Goal: Navigation & Orientation: Find specific page/section

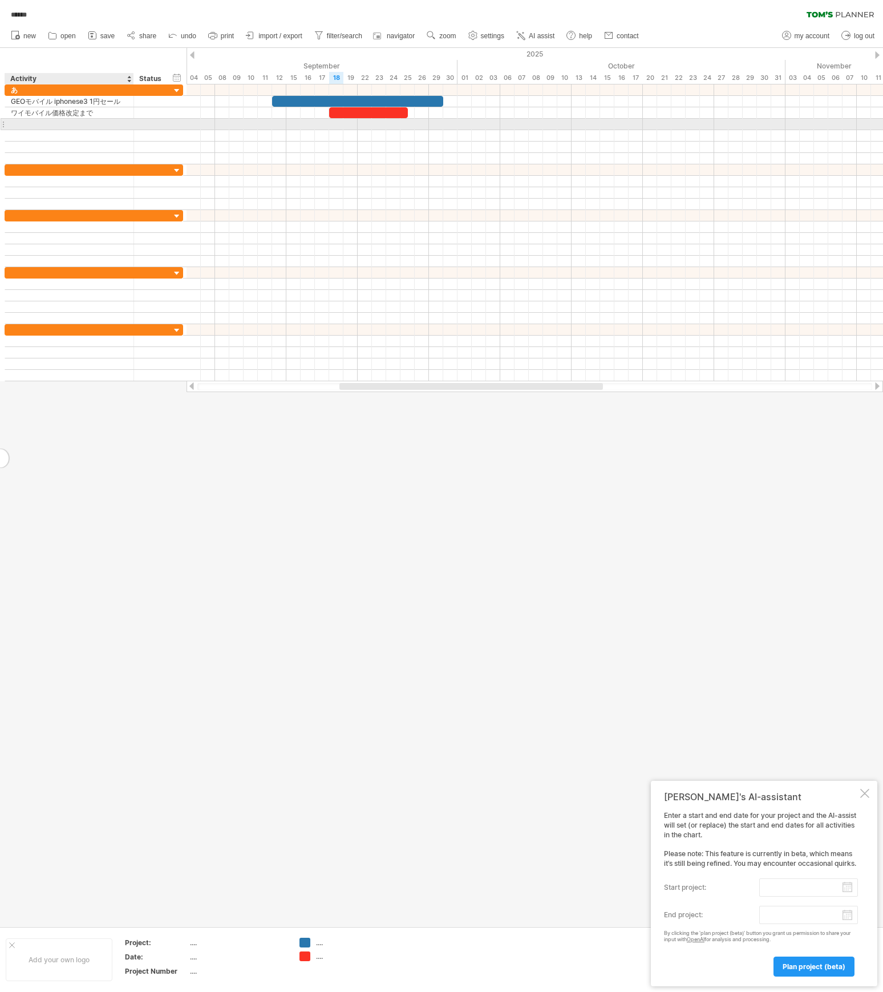
click at [53, 126] on div at bounding box center [69, 124] width 117 height 11
click at [221, 613] on div at bounding box center [441, 487] width 883 height 878
click at [38, 129] on div at bounding box center [69, 124] width 117 height 11
click at [390, 114] on div at bounding box center [368, 112] width 79 height 11
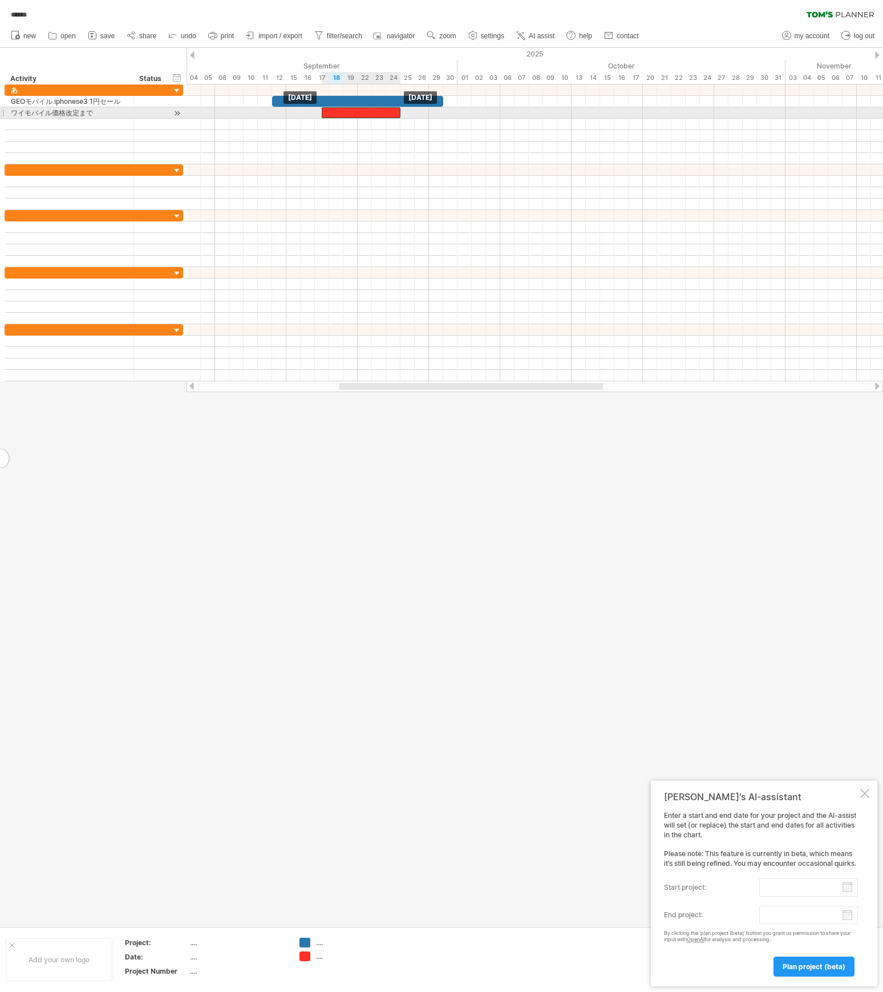
drag, startPoint x: 390, startPoint y: 114, endPoint x: 381, endPoint y: 114, distance: 9.7
click at [381, 114] on div at bounding box center [361, 112] width 79 height 11
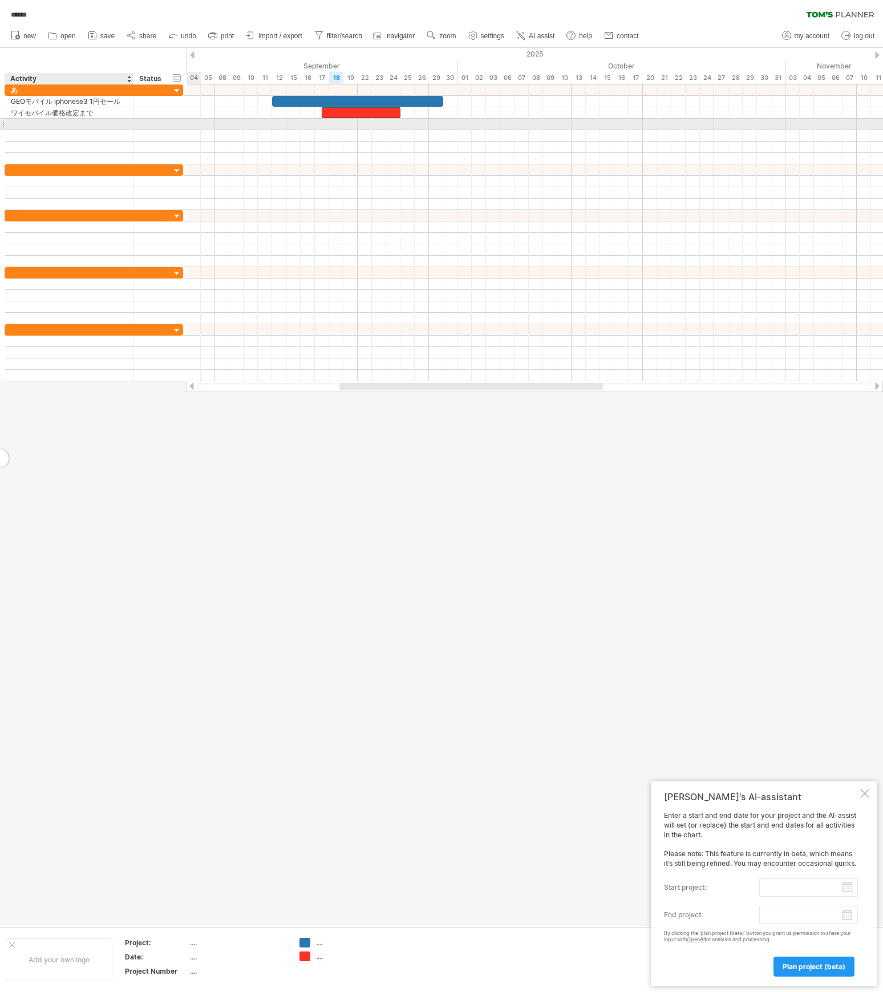
click at [90, 129] on div at bounding box center [69, 124] width 117 height 11
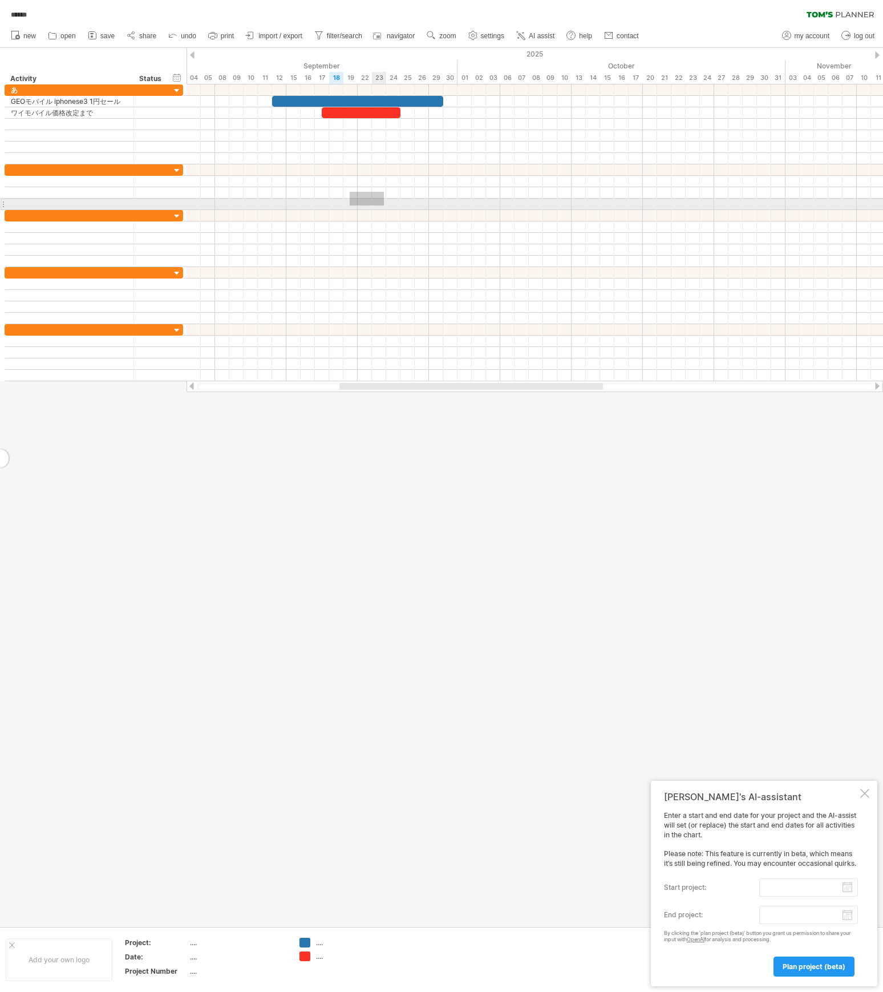
drag, startPoint x: 350, startPoint y: 192, endPoint x: 419, endPoint y: 204, distance: 69.4
click at [419, 204] on div at bounding box center [535, 187] width 697 height 46
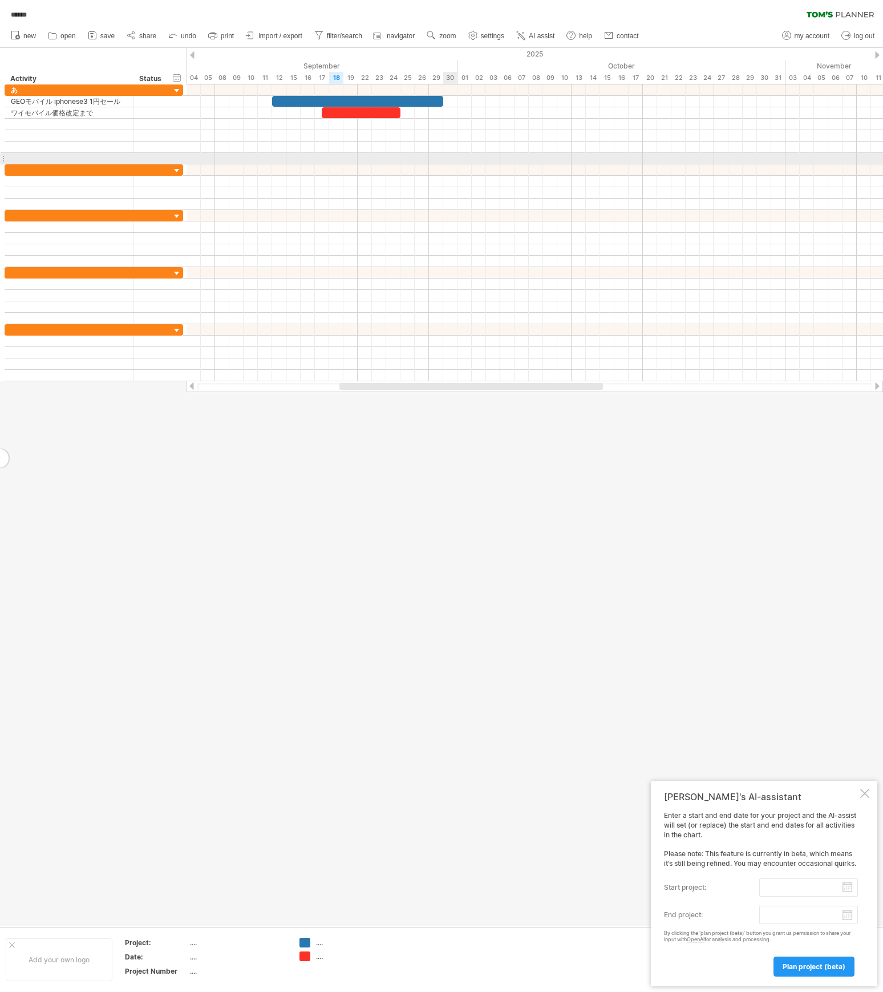
click at [457, 154] on div at bounding box center [535, 158] width 697 height 11
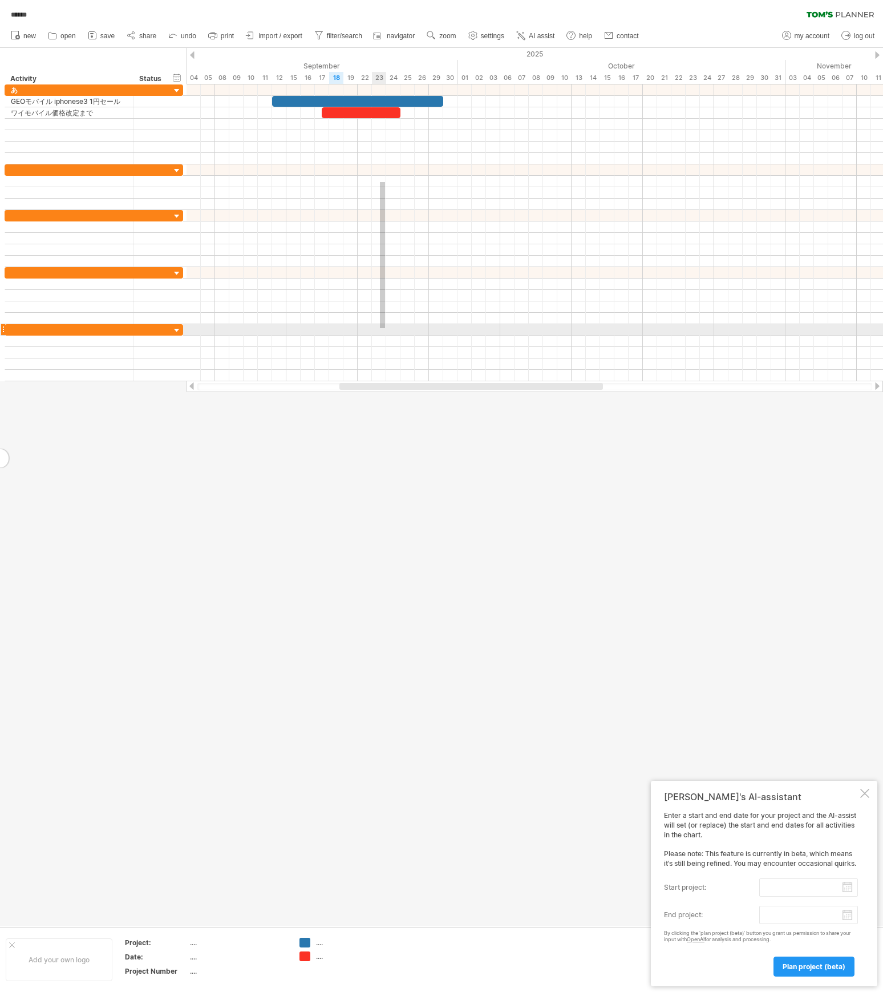
drag, startPoint x: 385, startPoint y: 185, endPoint x: 262, endPoint y: 281, distance: 156.2
click at [273, 288] on div at bounding box center [535, 232] width 697 height 297
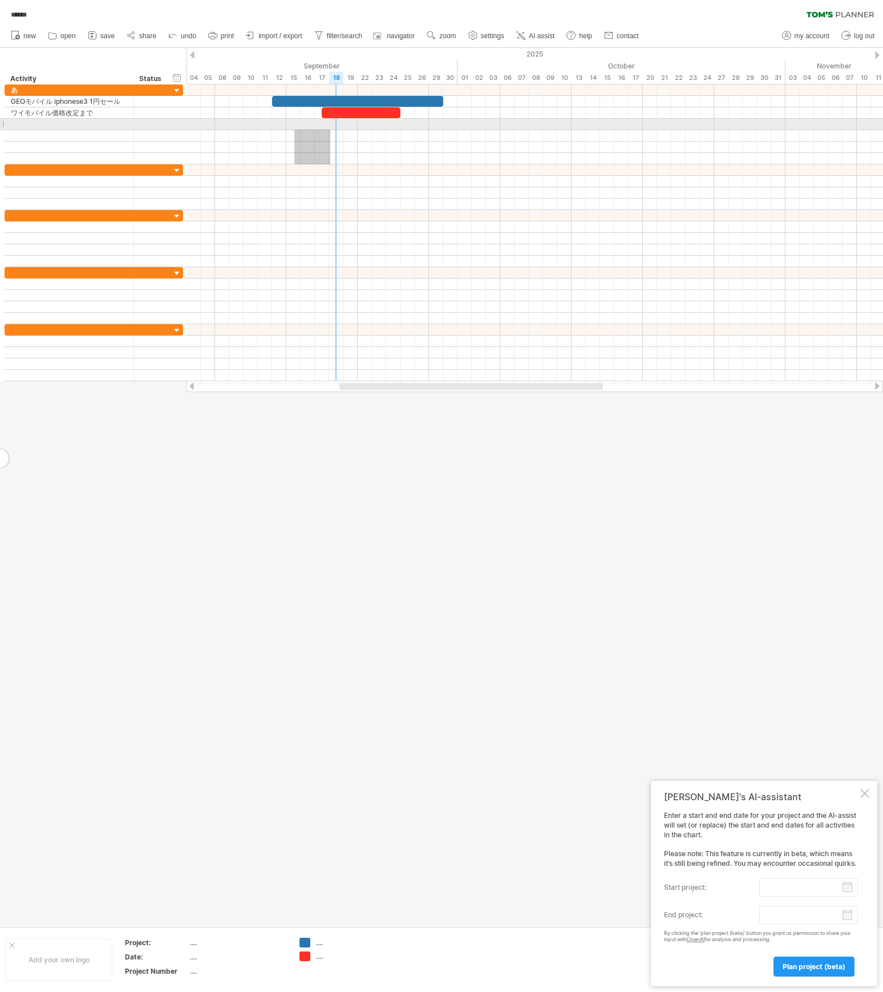
drag, startPoint x: 298, startPoint y: 161, endPoint x: 383, endPoint y: 69, distance: 124.8
click at [383, 69] on div "Trying to reach [DOMAIN_NAME] Connected again... 0% autosave... ****** clear fi…" at bounding box center [441, 496] width 883 height 992
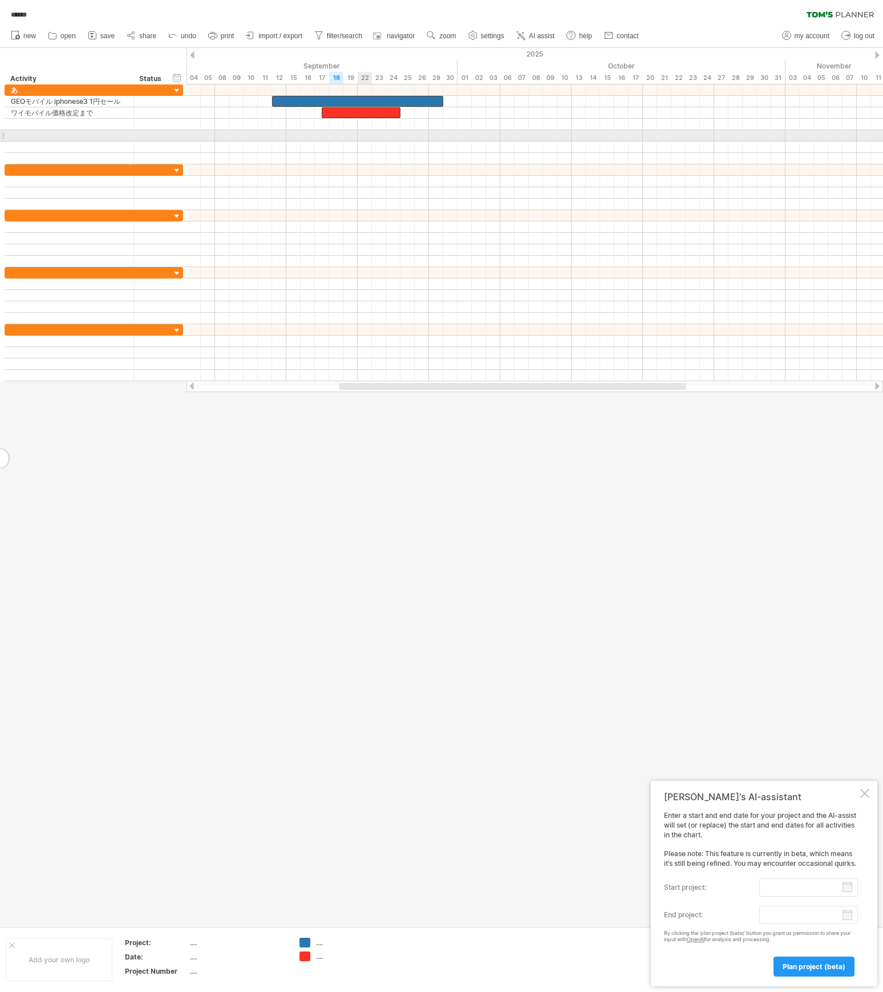
click at [368, 142] on div at bounding box center [535, 147] width 697 height 11
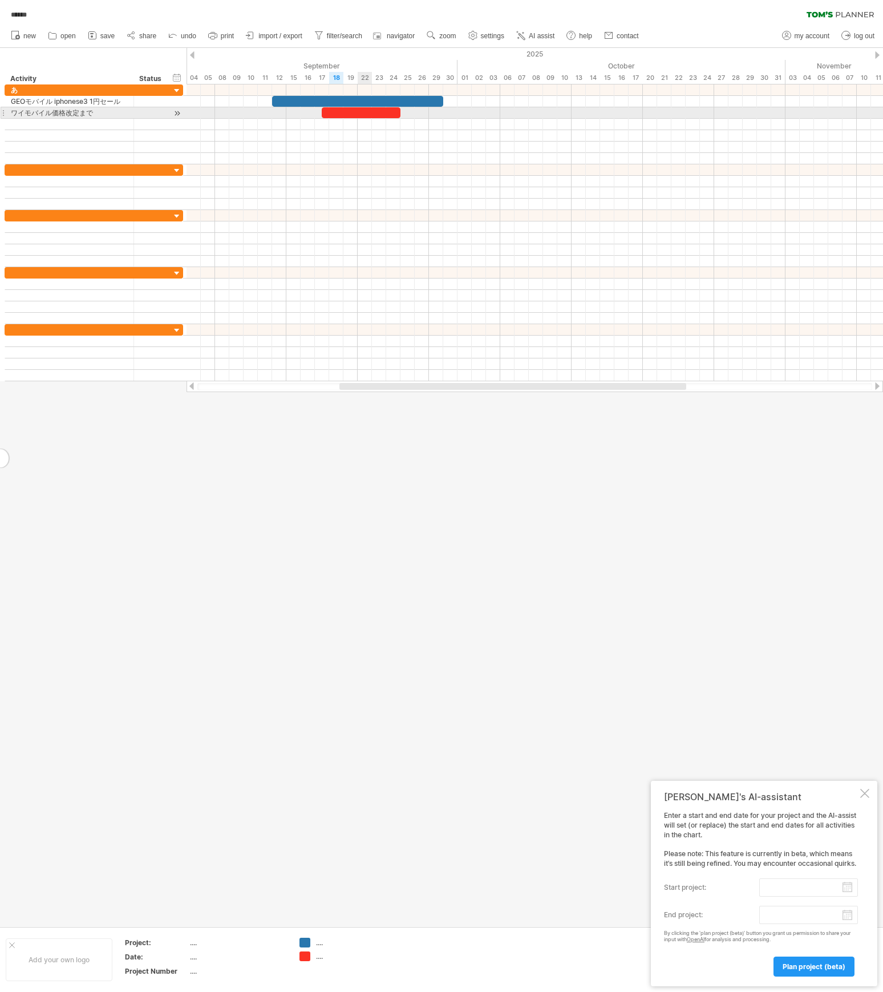
click at [360, 108] on div at bounding box center [361, 112] width 79 height 11
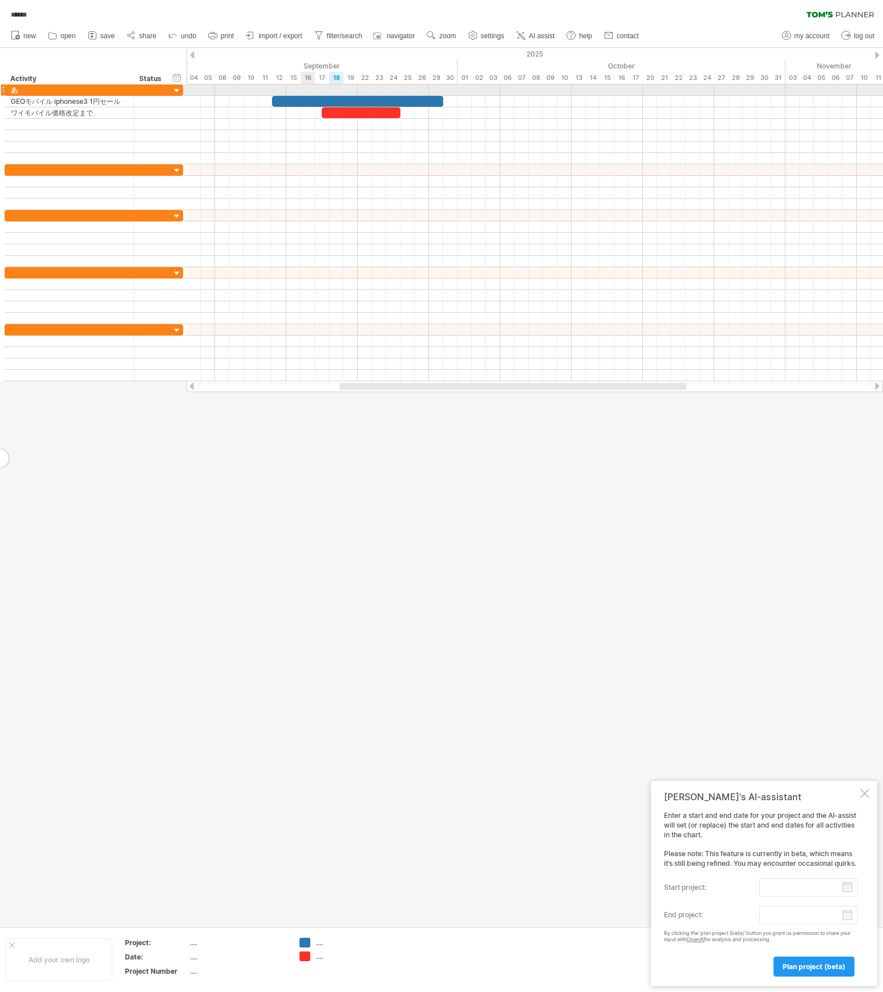
click at [307, 92] on div at bounding box center [535, 89] width 697 height 11
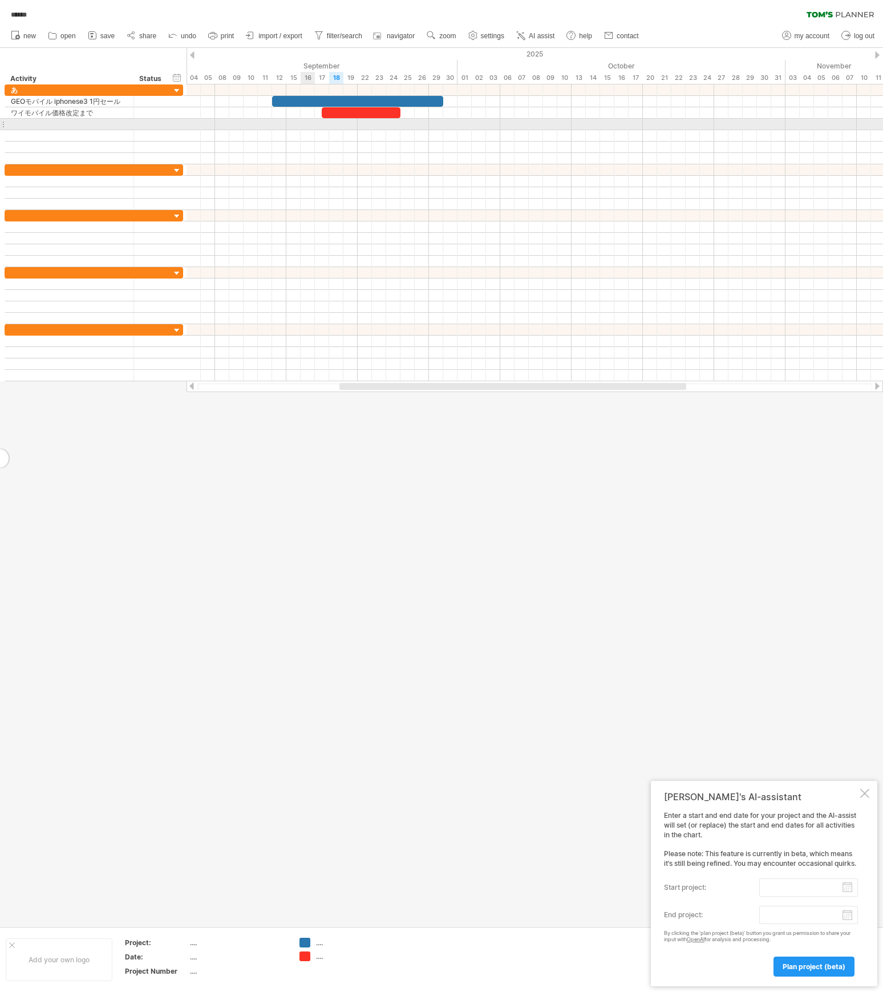
click at [306, 130] on div at bounding box center [535, 135] width 697 height 11
click at [307, 124] on div at bounding box center [535, 124] width 697 height 11
